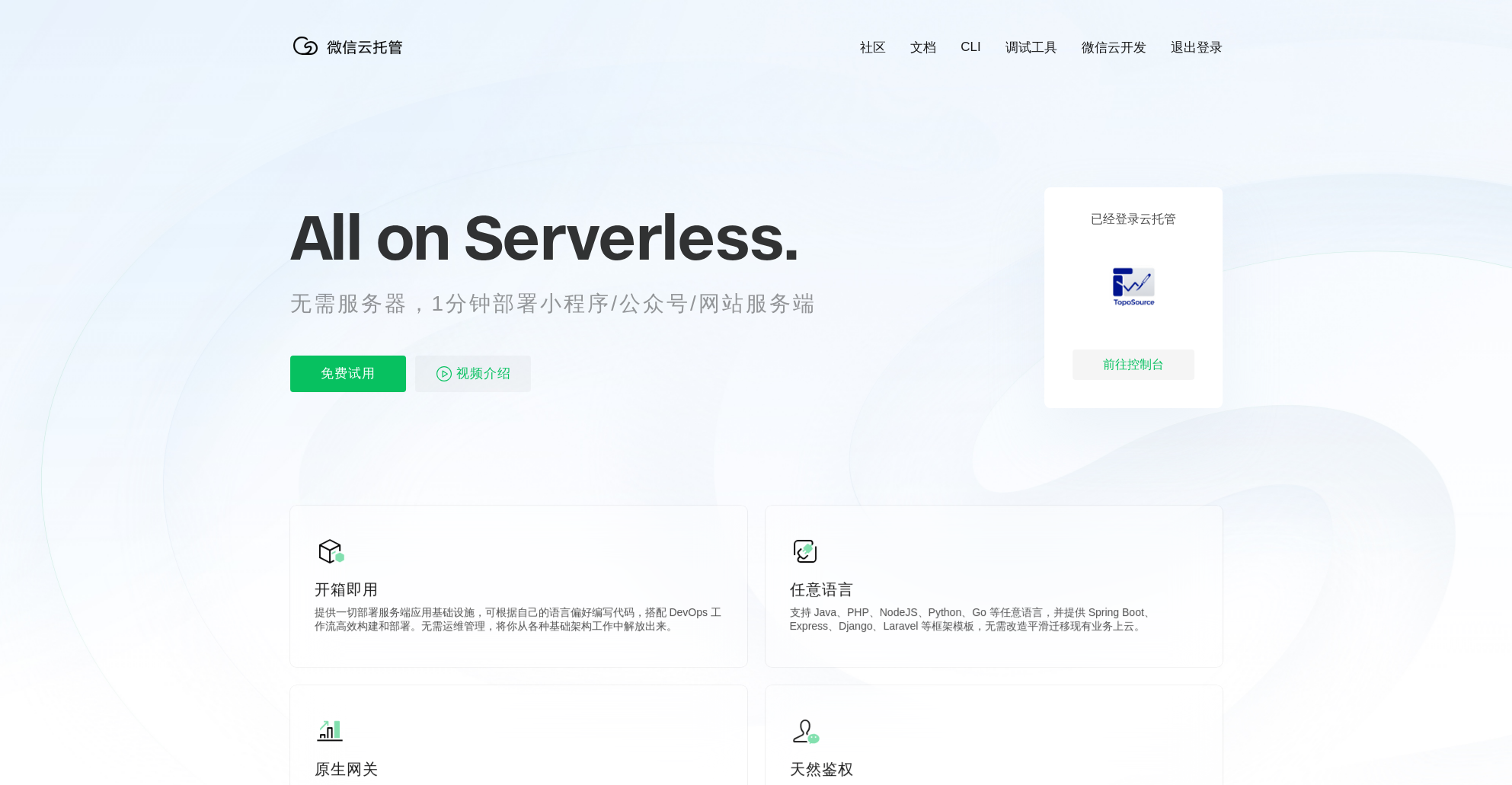
scroll to position [0, 2709]
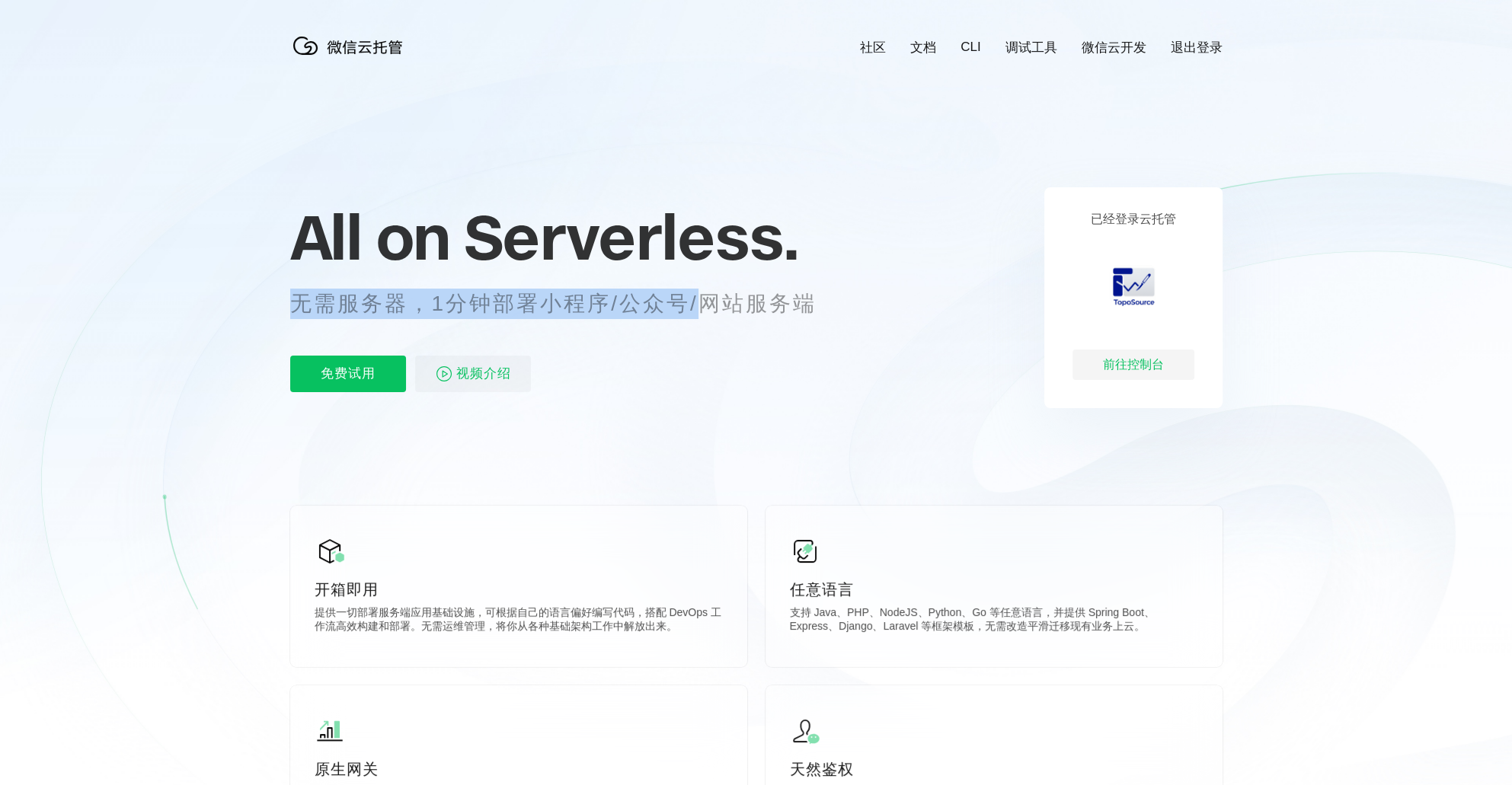
drag, startPoint x: 295, startPoint y: 303, endPoint x: 713, endPoint y: 318, distance: 418.3
click at [713, 318] on p "无需服务器，1分钟部署小程序/公众号/网站服务端" at bounding box center [568, 303] width 555 height 31
click at [667, 319] on p "无需服务器，1分钟部署小程序/公众号/网站服务端" at bounding box center [568, 303] width 555 height 31
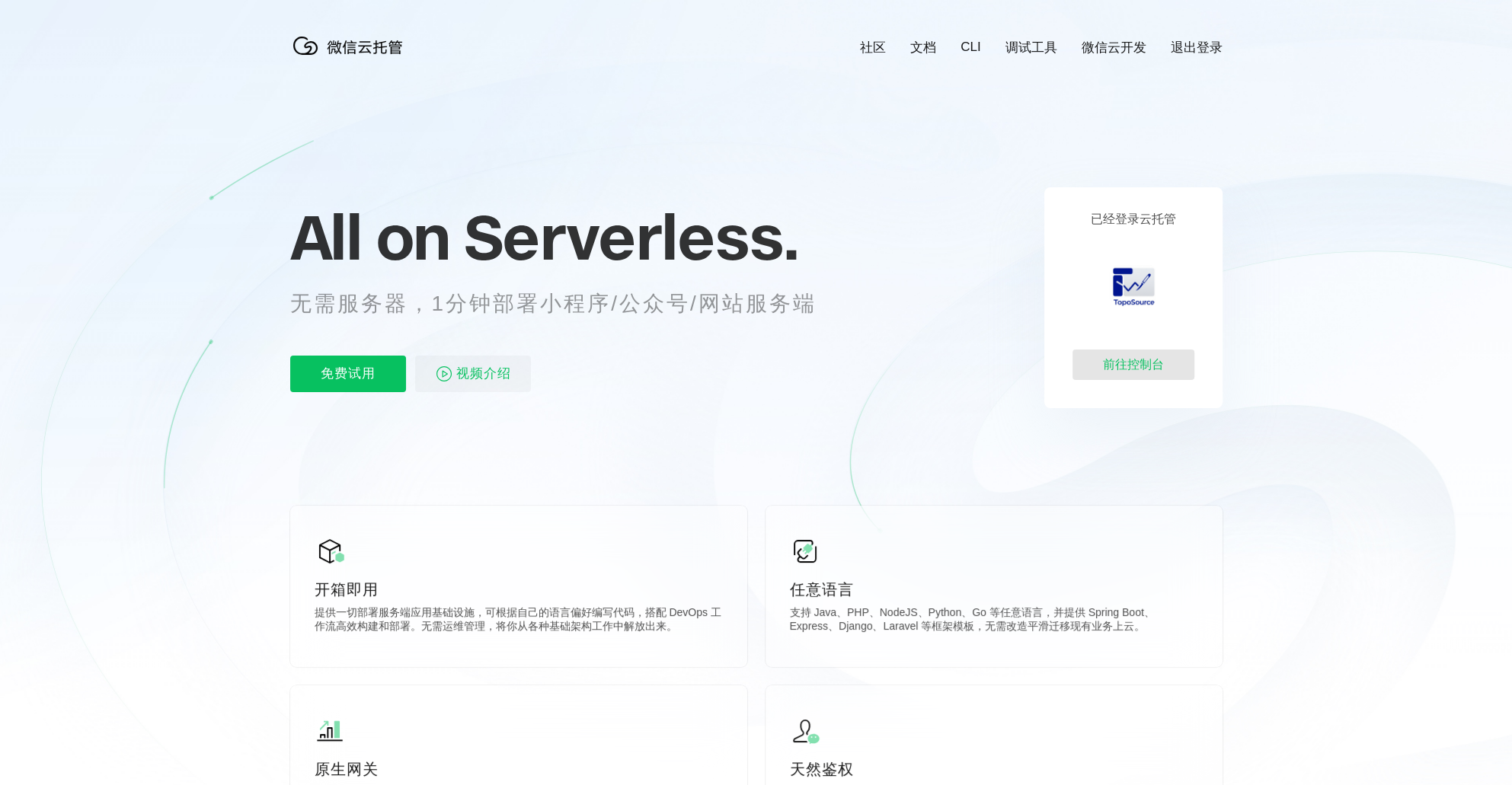
click at [1128, 367] on div "前往控制台" at bounding box center [1133, 364] width 122 height 31
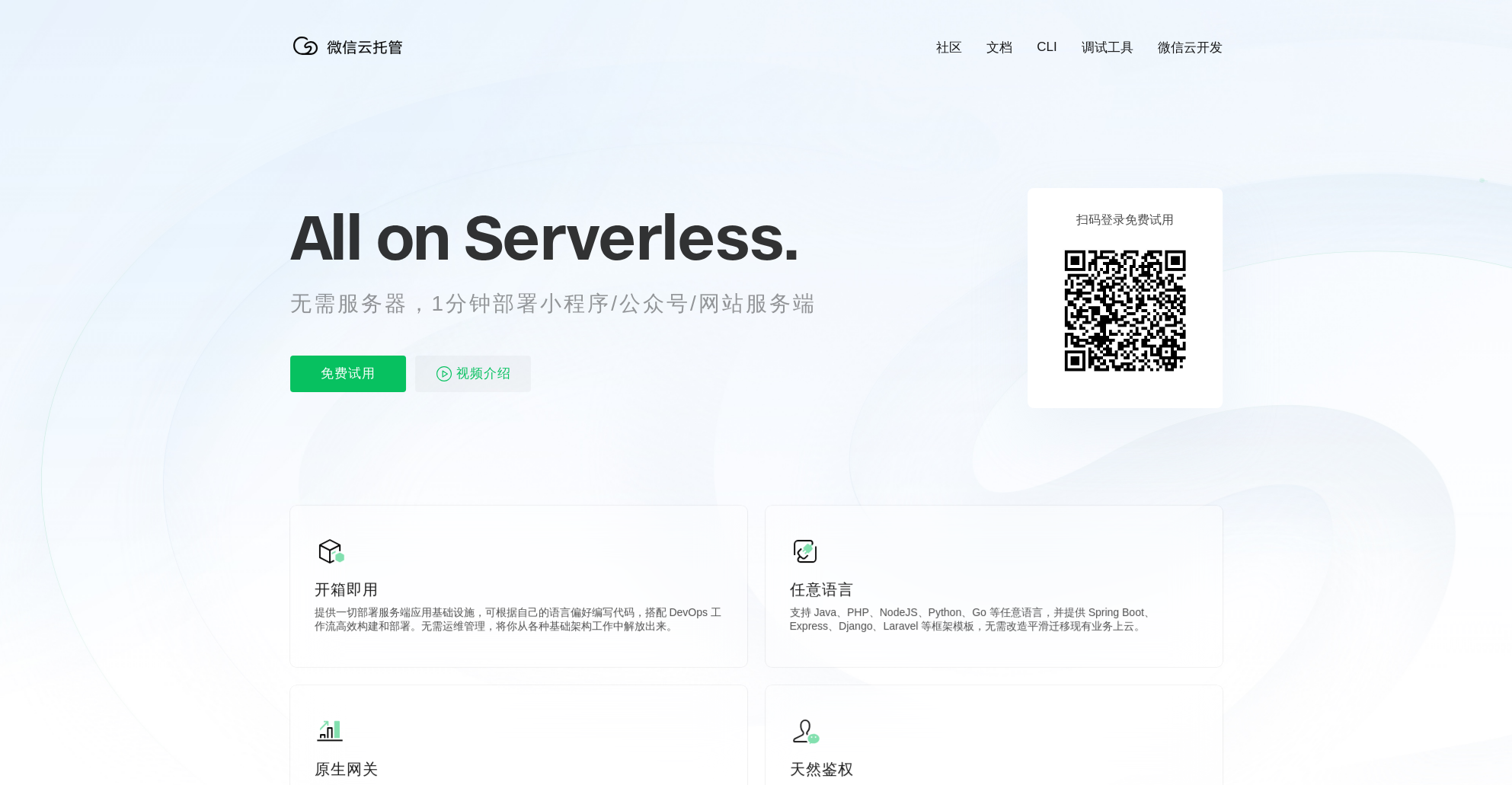
scroll to position [0, 2709]
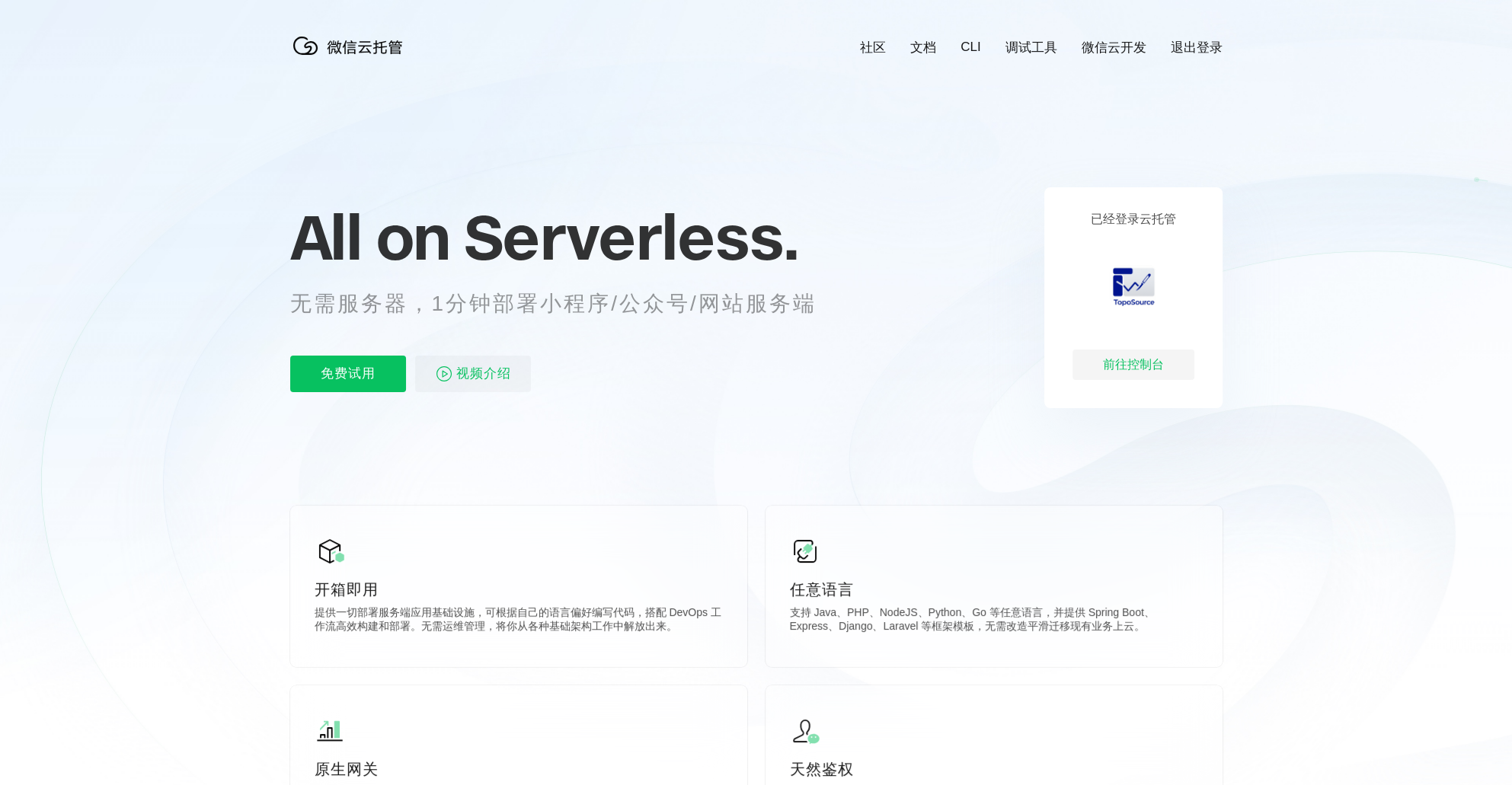
scroll to position [0, 2709]
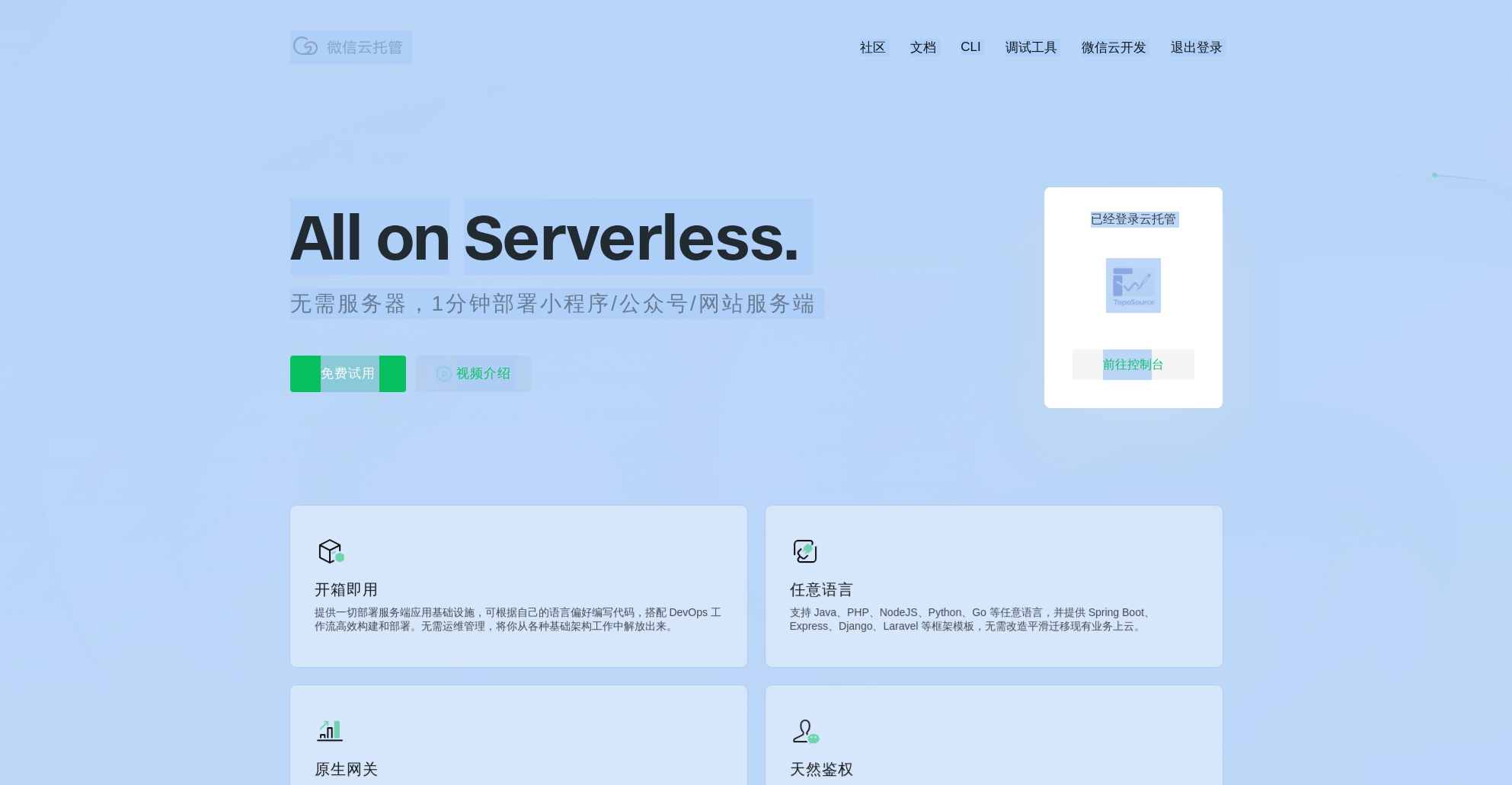
drag, startPoint x: 1154, startPoint y: 369, endPoint x: 863, endPoint y: 419, distance: 295.3
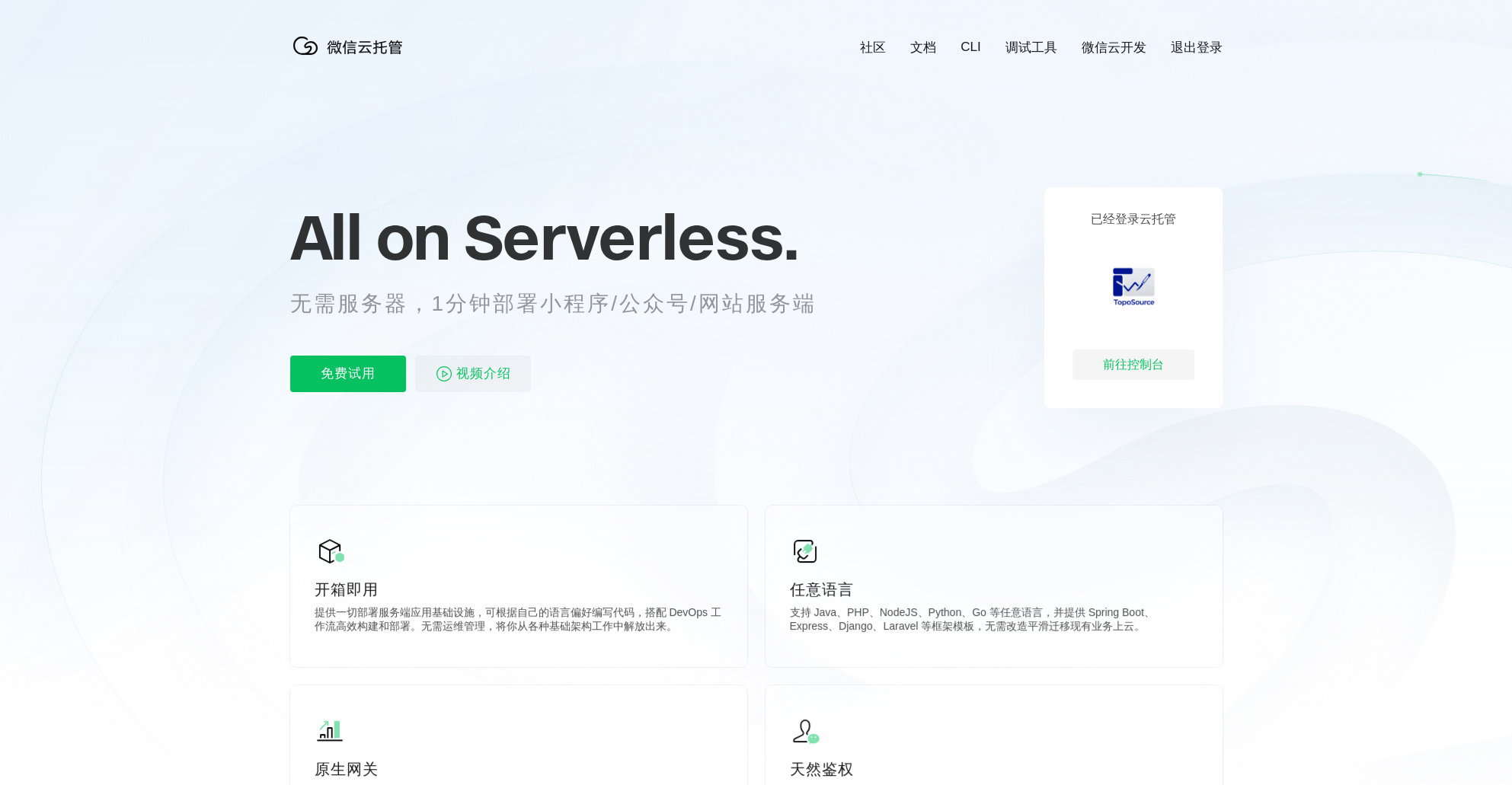
drag, startPoint x: 847, startPoint y: 420, endPoint x: 766, endPoint y: 414, distance: 81.2
click at [846, 420] on icon at bounding box center [756, 410] width 1463 height 822
